Goal: Task Accomplishment & Management: Use online tool/utility

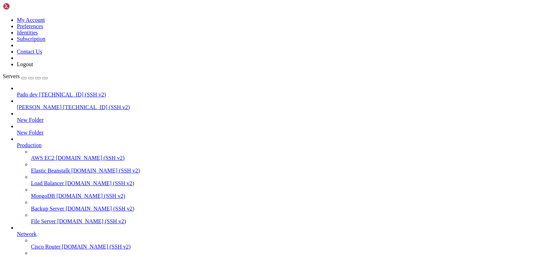
click at [39, 104] on span "[PERSON_NAME]" at bounding box center [39, 107] width 45 height 6
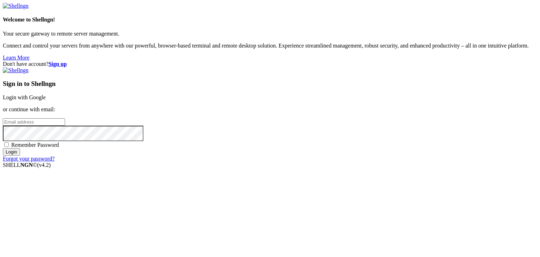
click at [46, 94] on link "Login with Google" at bounding box center [24, 97] width 43 height 6
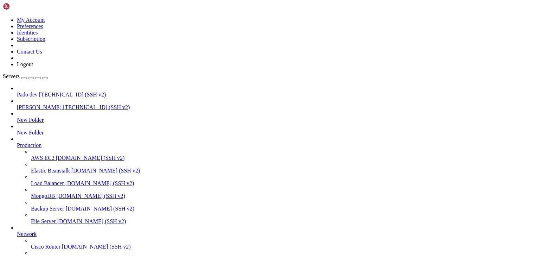
drag, startPoint x: 255, startPoint y: 649, endPoint x: 146, endPoint y: 617, distance: 113.4
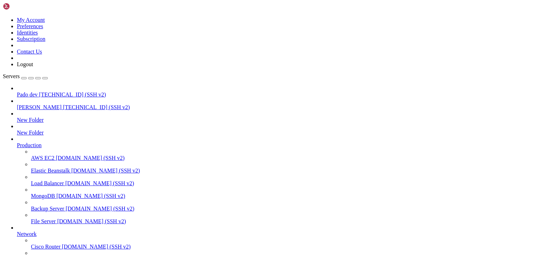
type input "/public_html/public/assets/companies/employment_[DEMOGRAPHIC_DATA]/3/documents/…"
